Goal: Contribute content: Add original content to the website for others to see

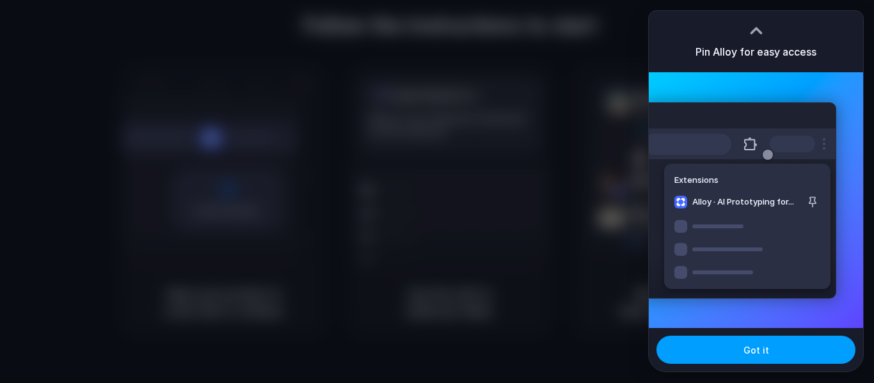
click at [758, 353] on span "Got it" at bounding box center [757, 350] width 26 height 13
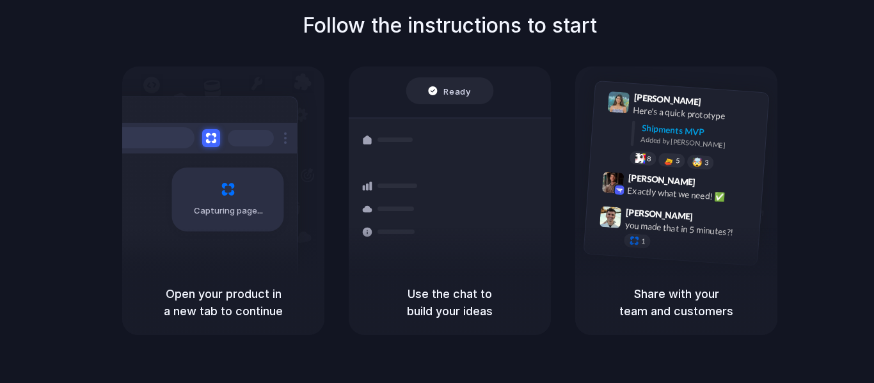
click at [829, 141] on div "Follow the instructions to start Capturing page Open your product in a new tab …" at bounding box center [450, 172] width 874 height 325
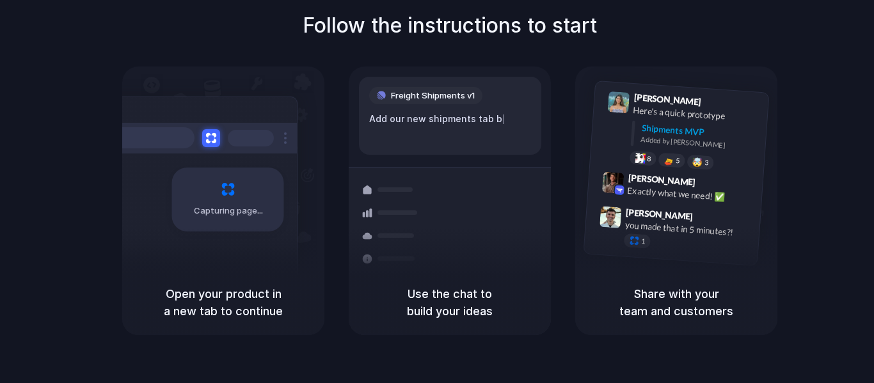
click at [324, 234] on div "Capturing page" at bounding box center [223, 169] width 202 height 204
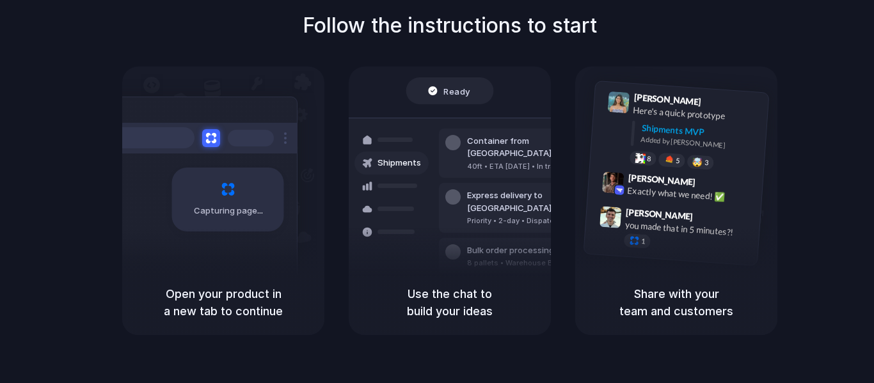
click at [437, 192] on div at bounding box center [437, 192] width 0 height 0
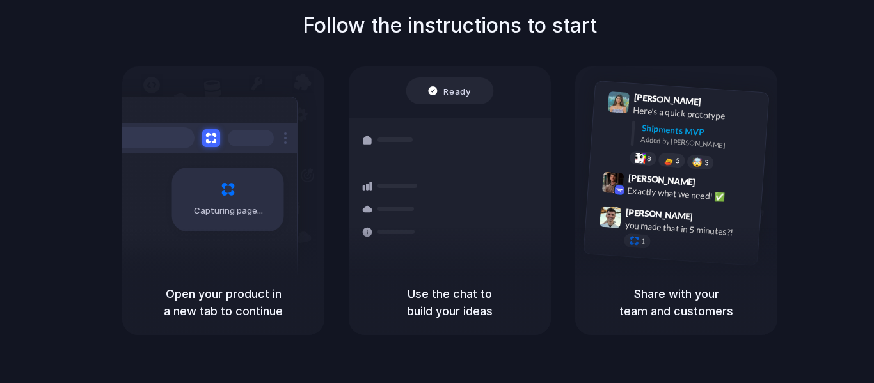
click at [437, 192] on div at bounding box center [437, 192] width 0 height 0
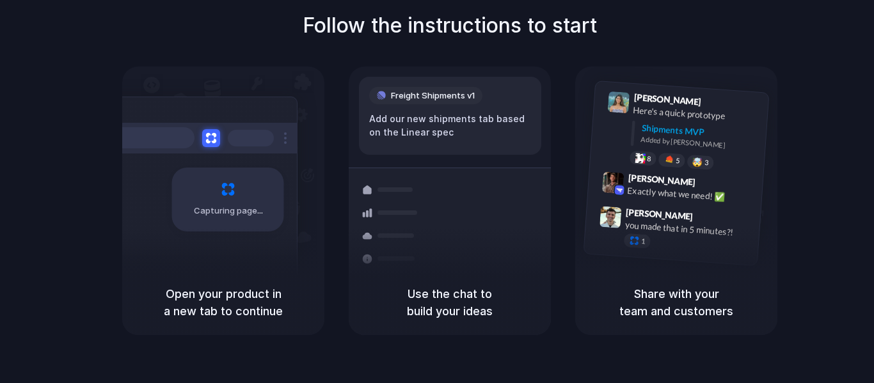
click at [437, 192] on div at bounding box center [437, 192] width 0 height 0
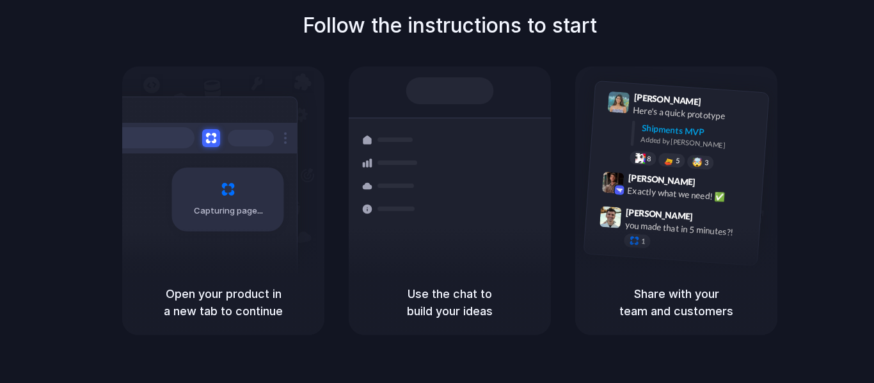
click at [437, 192] on div at bounding box center [437, 192] width 0 height 0
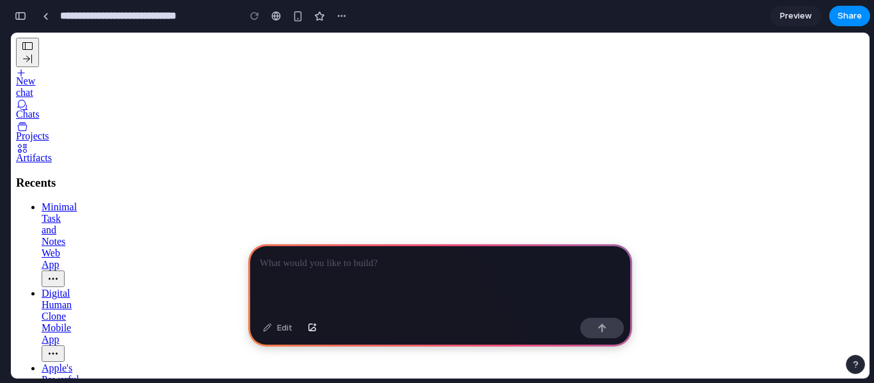
click at [336, 268] on div at bounding box center [440, 278] width 384 height 68
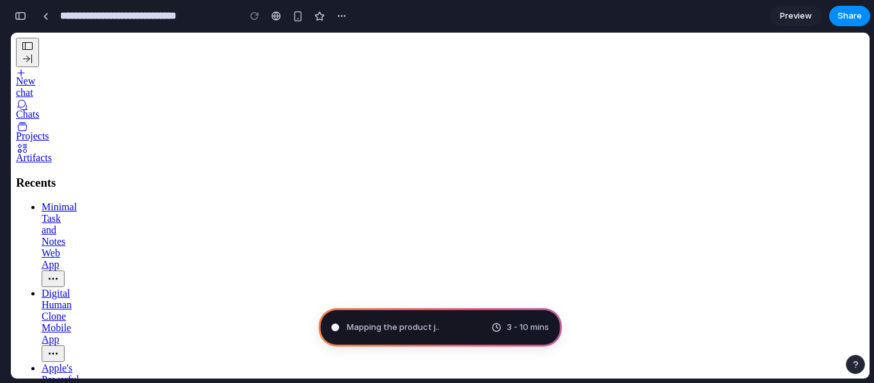
type input "**********"
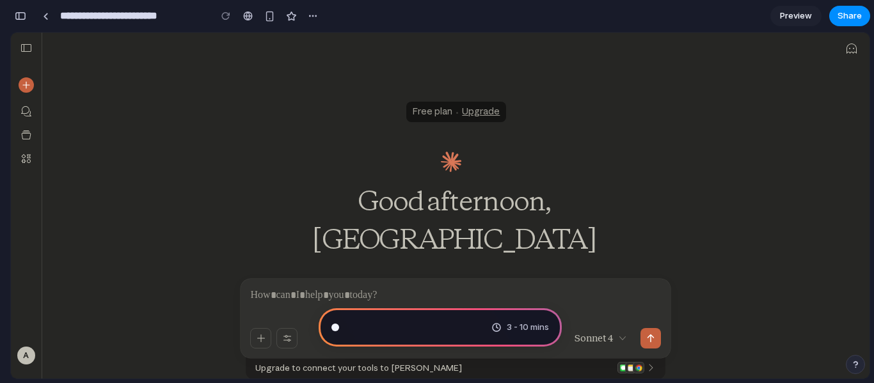
scroll to position [489, 0]
